Goal: Task Accomplishment & Management: Use online tool/utility

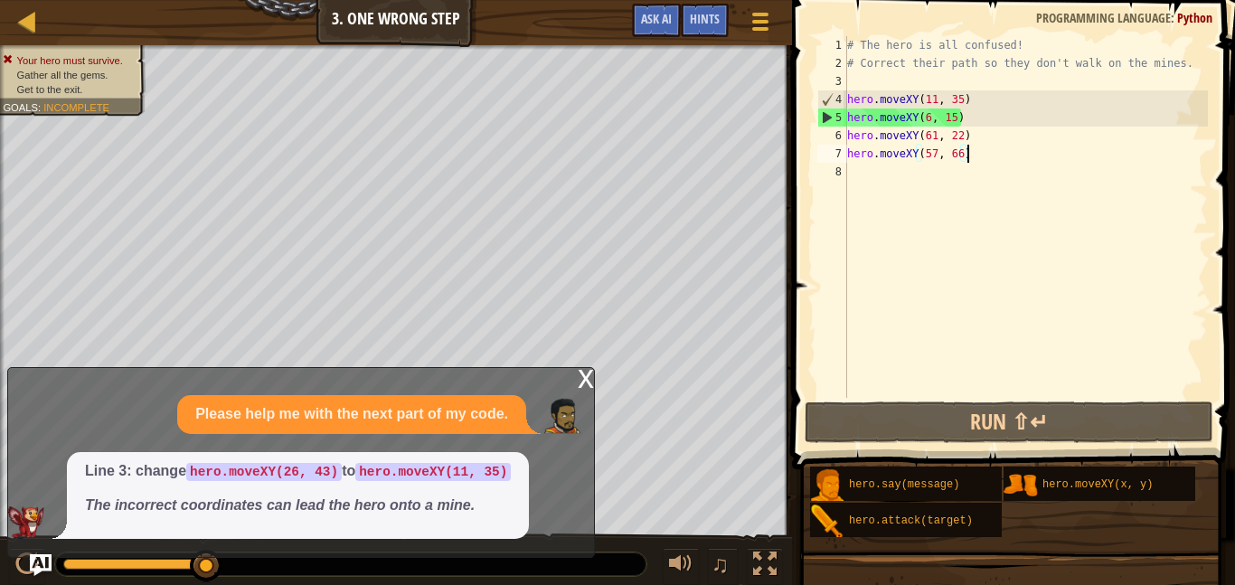
click at [579, 373] on div "x" at bounding box center [586, 377] width 16 height 18
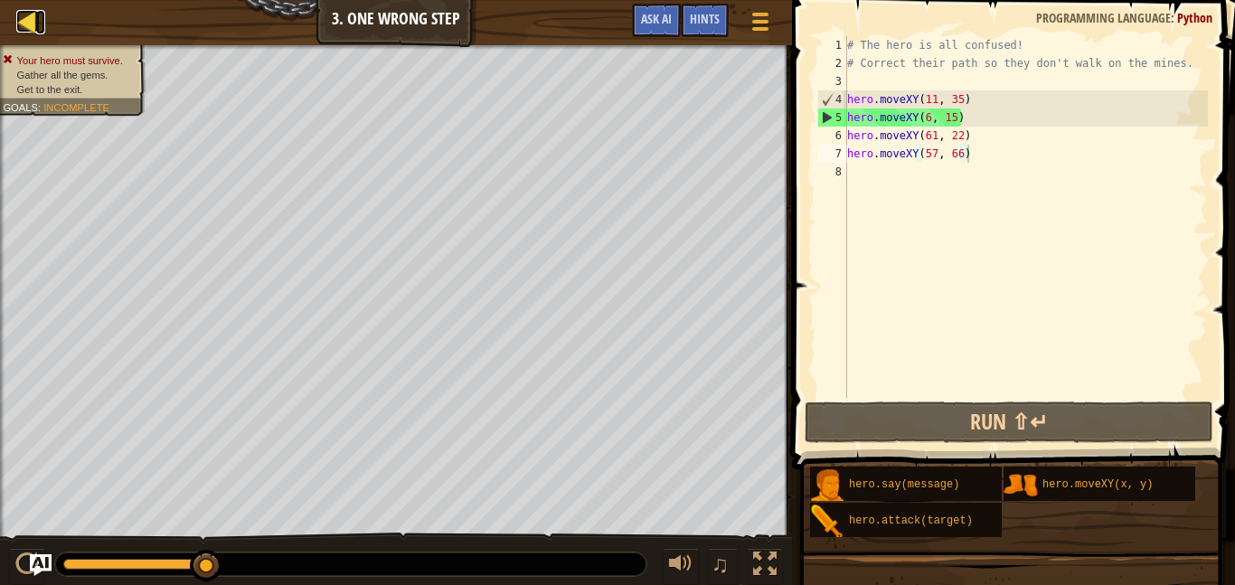
click at [23, 20] on div at bounding box center [27, 21] width 23 height 23
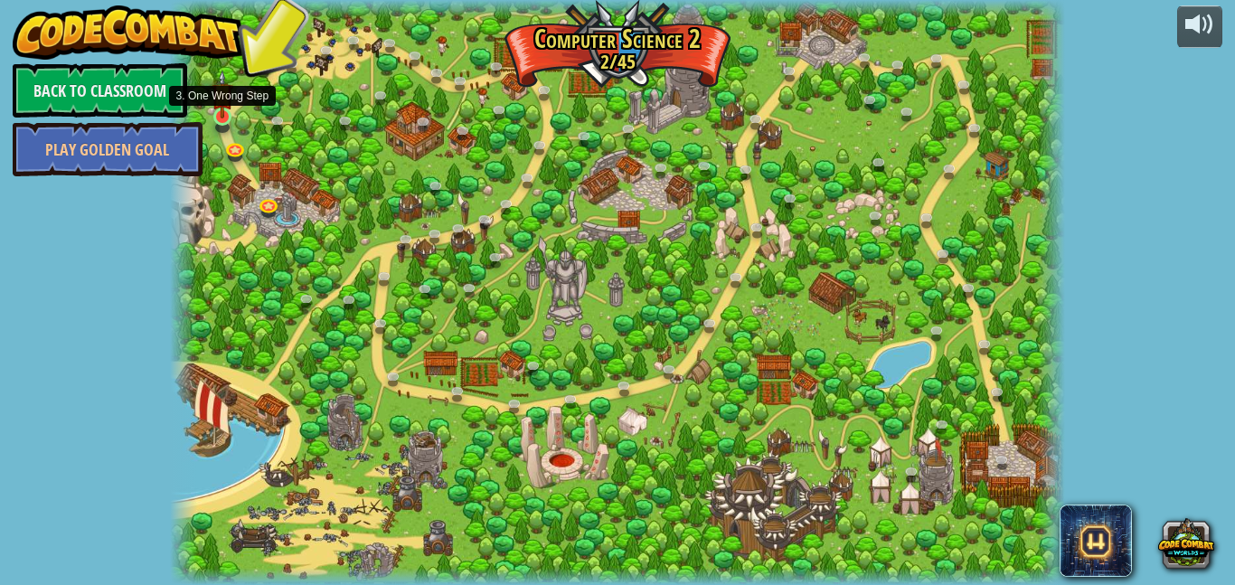
click at [221, 109] on img at bounding box center [221, 94] width 21 height 49
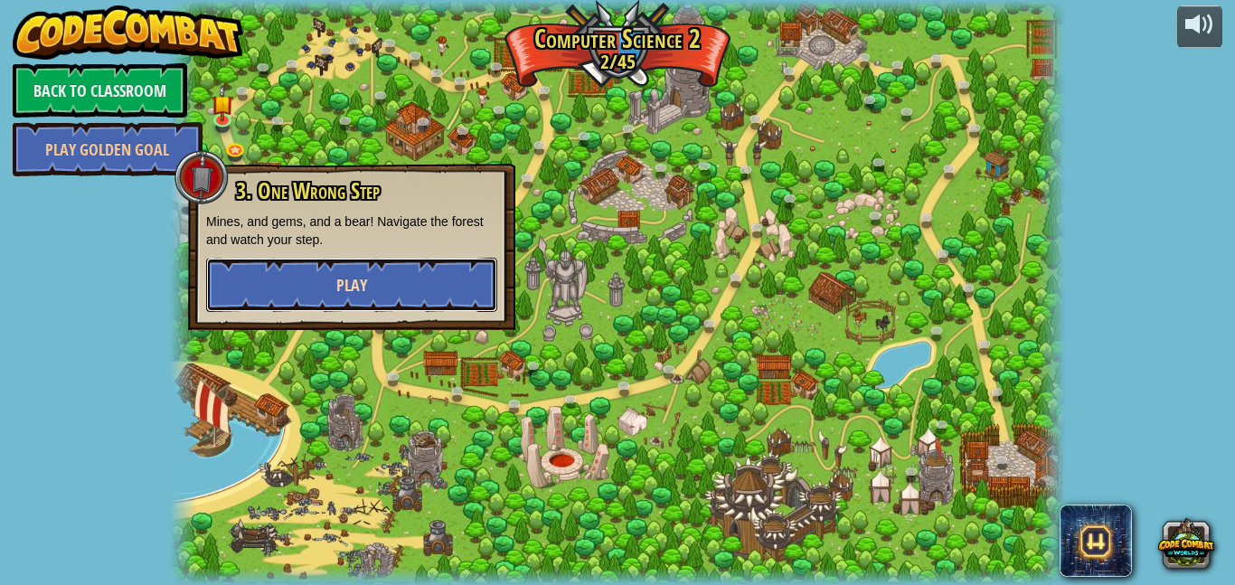
click at [343, 269] on button "Play" at bounding box center [351, 285] width 291 height 54
